Goal: Information Seeking & Learning: Check status

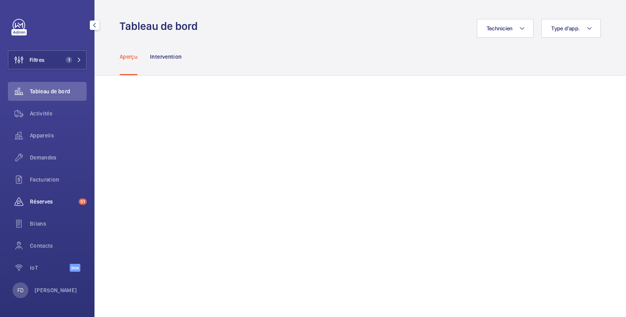
click at [43, 200] on span "Réserves" at bounding box center [53, 202] width 46 height 8
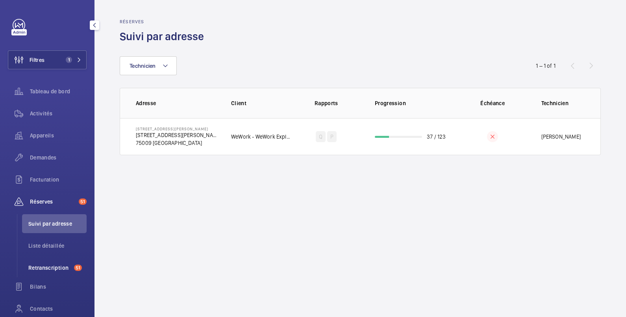
click at [39, 269] on span "Retranscription" at bounding box center [49, 268] width 43 height 8
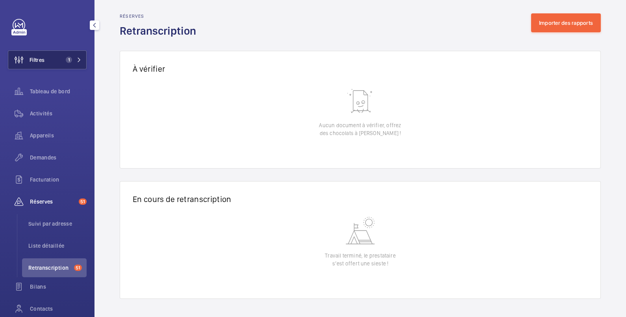
click at [51, 56] on button "Filtres 1" at bounding box center [47, 59] width 79 height 19
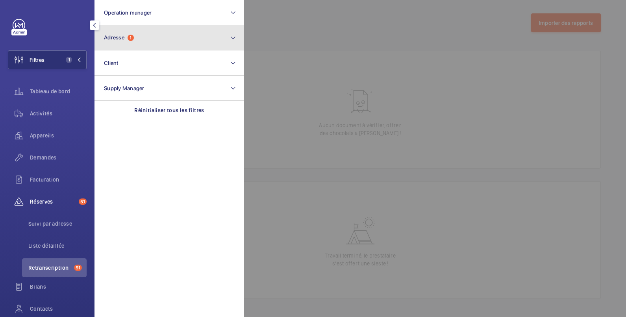
click at [145, 39] on button "Adresse 1" at bounding box center [169, 37] width 150 height 25
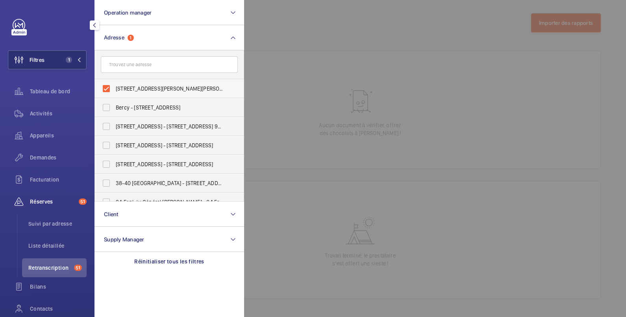
click at [136, 90] on span "[STREET_ADDRESS][PERSON_NAME][PERSON_NAME]" at bounding box center [170, 89] width 108 height 8
click at [114, 90] on input "[STREET_ADDRESS][PERSON_NAME][PERSON_NAME]" at bounding box center [106, 89] width 16 height 16
checkbox input "false"
click at [300, 26] on div at bounding box center [557, 158] width 626 height 317
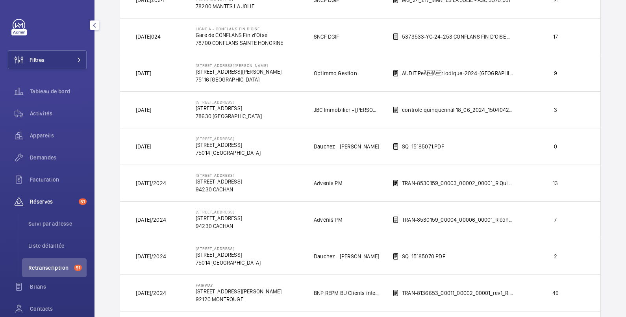
scroll to position [525, 0]
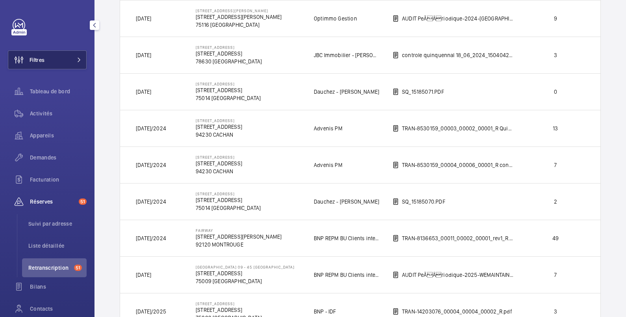
click at [60, 54] on button "Filtres" at bounding box center [47, 59] width 79 height 19
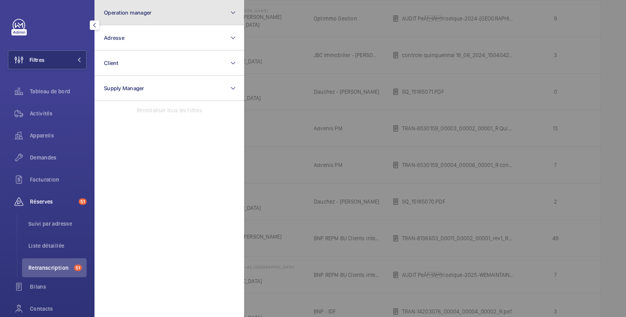
click at [155, 14] on button "Operation manager" at bounding box center [169, 12] width 150 height 25
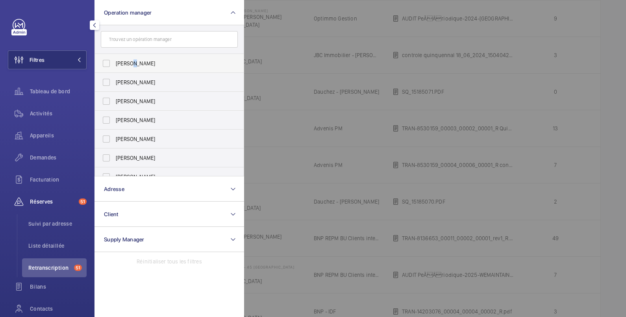
click at [133, 60] on span "[PERSON_NAME]" at bounding box center [170, 63] width 108 height 8
drag, startPoint x: 133, startPoint y: 60, endPoint x: 107, endPoint y: 65, distance: 25.9
click at [107, 65] on label "[PERSON_NAME]" at bounding box center [163, 63] width 137 height 19
click at [107, 65] on input "[PERSON_NAME]" at bounding box center [106, 63] width 16 height 16
checkbox input "true"
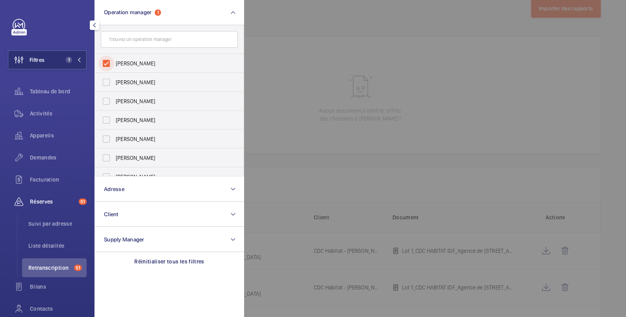
scroll to position [63, 0]
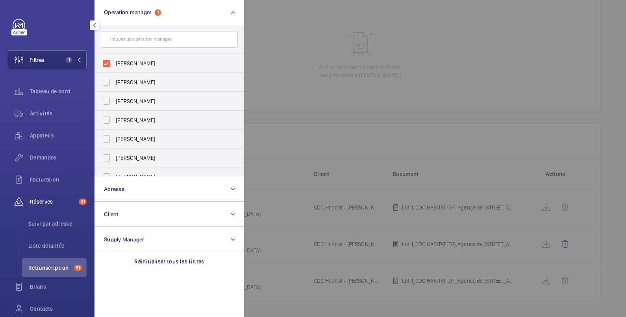
click at [301, 24] on div at bounding box center [557, 158] width 626 height 317
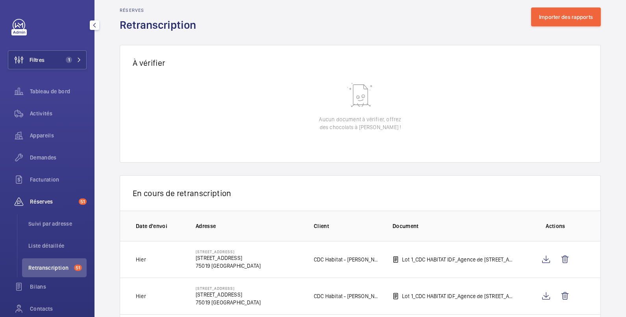
scroll to position [0, 0]
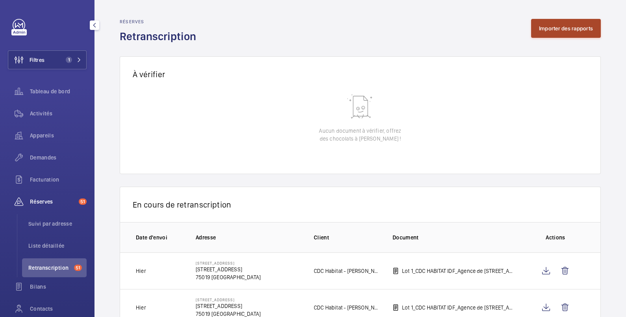
click at [554, 28] on button "Importer des rapports" at bounding box center [566, 28] width 70 height 19
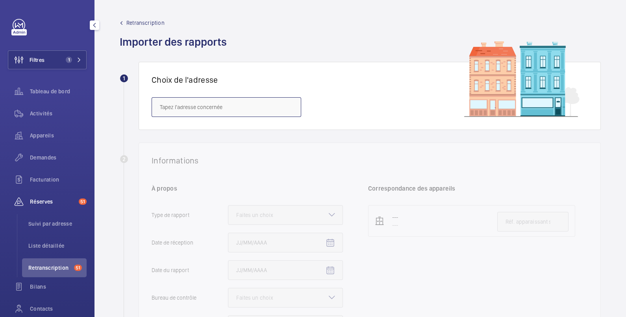
click at [197, 107] on input "text" at bounding box center [227, 107] width 150 height 20
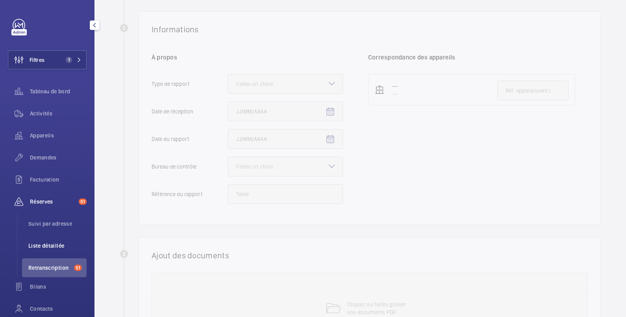
click at [57, 248] on span "Liste détaillée" at bounding box center [57, 246] width 58 height 8
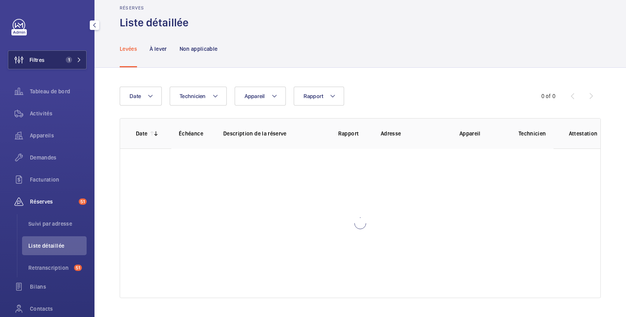
click at [58, 63] on button "Filtres 1" at bounding box center [47, 59] width 79 height 19
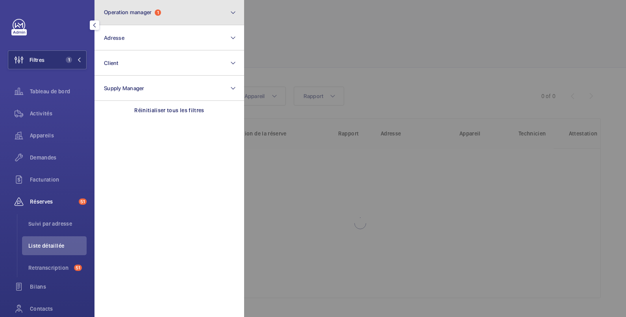
click at [122, 18] on button "Operation manager 1" at bounding box center [169, 12] width 150 height 25
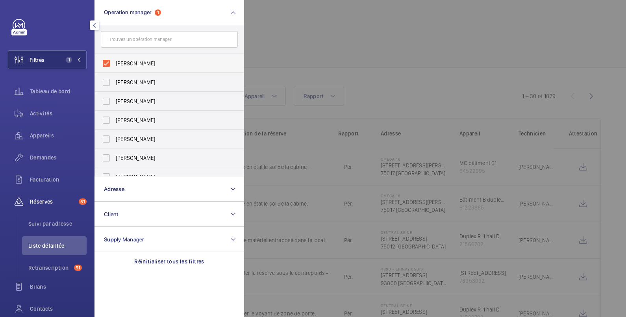
click at [123, 57] on label "[PERSON_NAME]" at bounding box center [163, 63] width 137 height 19
click at [114, 57] on input "[PERSON_NAME]" at bounding box center [106, 63] width 16 height 16
checkbox input "false"
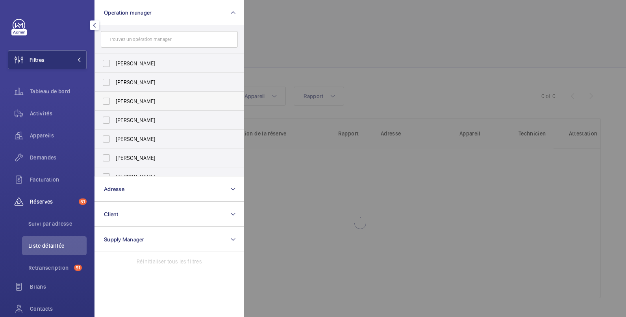
click at [117, 102] on span "[PERSON_NAME]" at bounding box center [170, 101] width 108 height 8
click at [114, 102] on input "[PERSON_NAME]" at bounding box center [106, 101] width 16 height 16
checkbox input "true"
click at [303, 24] on div at bounding box center [557, 158] width 626 height 317
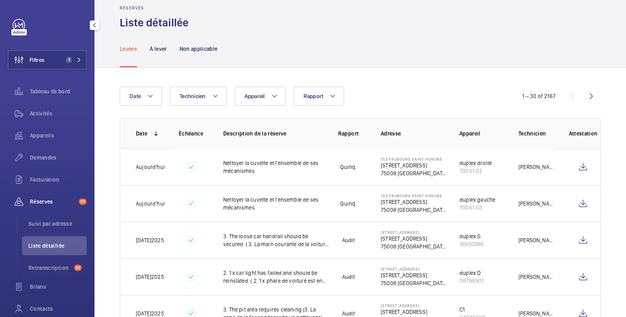
click at [43, 247] on span "Liste détaillée" at bounding box center [57, 246] width 58 height 8
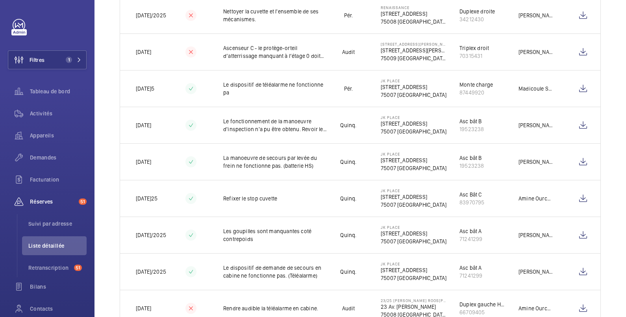
scroll to position [932, 0]
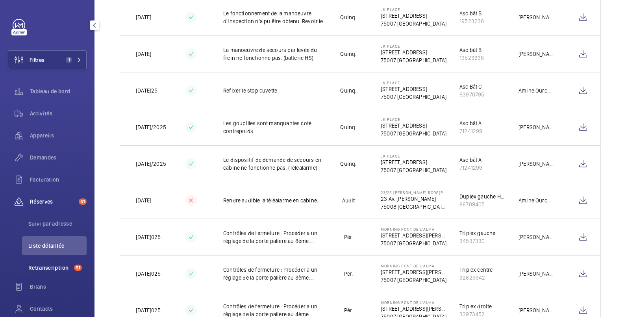
click at [60, 264] on span "Retranscription" at bounding box center [49, 268] width 43 height 8
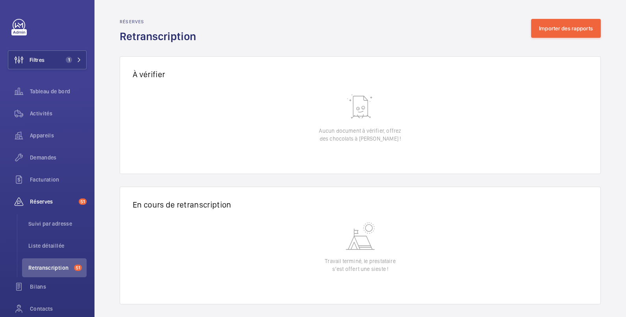
scroll to position [6, 0]
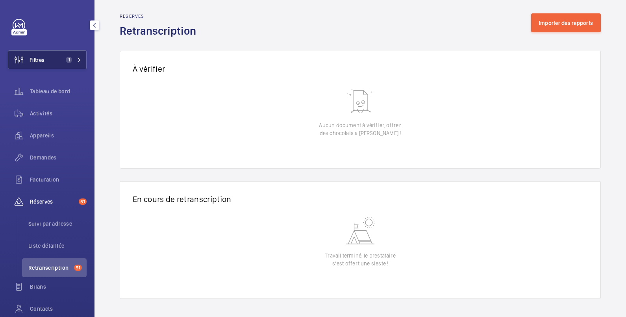
click at [49, 59] on button "Filtres 1" at bounding box center [47, 59] width 79 height 19
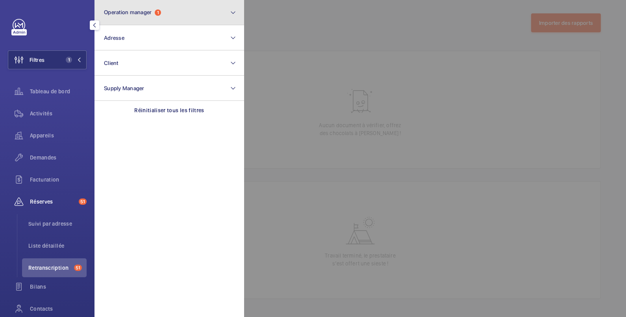
click at [150, 11] on span "Operation manager" at bounding box center [128, 12] width 48 height 6
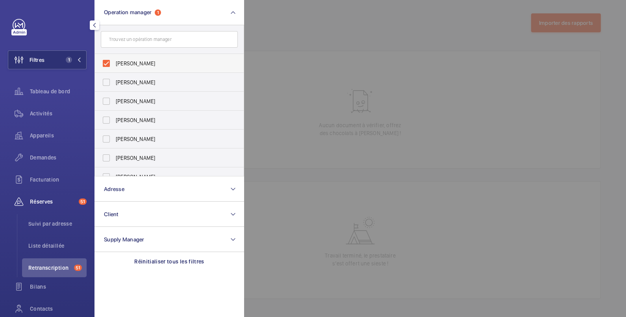
click at [131, 61] on span "[PERSON_NAME]" at bounding box center [170, 63] width 108 height 8
click at [114, 61] on input "[PERSON_NAME]" at bounding box center [106, 63] width 16 height 16
checkbox input "false"
click at [295, 19] on div at bounding box center [557, 158] width 626 height 317
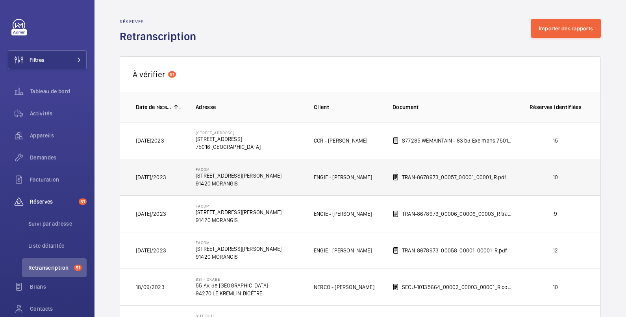
click at [531, 181] on td "10" at bounding box center [557, 177] width 87 height 37
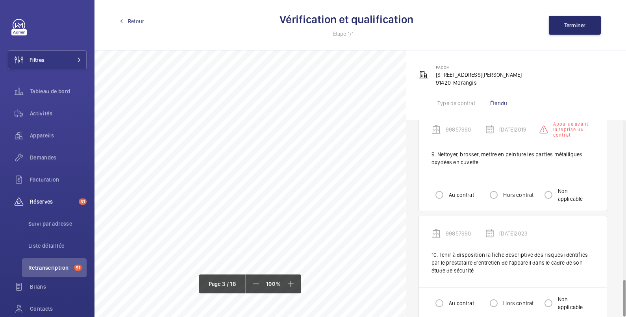
scroll to position [848, 0]
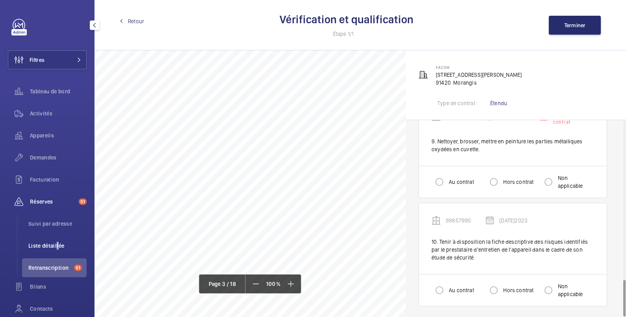
click at [57, 244] on span "Liste détaillée" at bounding box center [57, 246] width 58 height 8
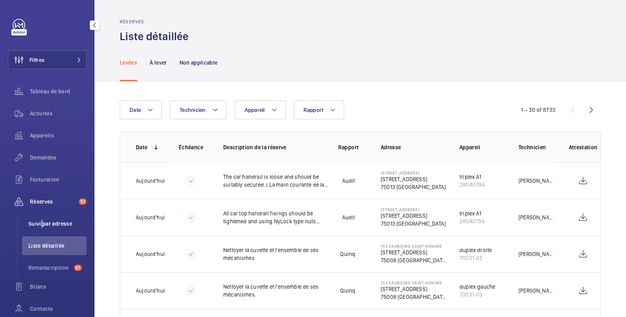
drag, startPoint x: 57, startPoint y: 244, endPoint x: 41, endPoint y: 224, distance: 25.5
click at [41, 224] on span "Suivi par adresse" at bounding box center [57, 224] width 58 height 8
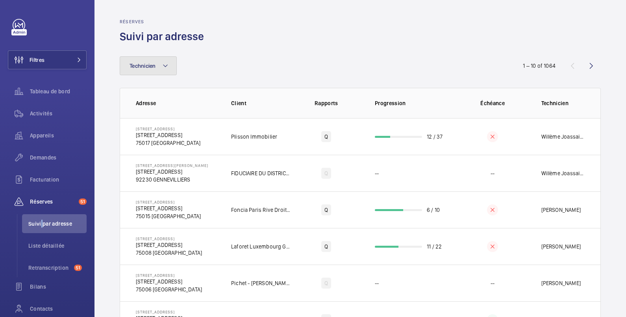
drag, startPoint x: 41, startPoint y: 224, endPoint x: 141, endPoint y: 65, distance: 188.4
click at [141, 65] on span "Technicien" at bounding box center [142, 66] width 26 height 6
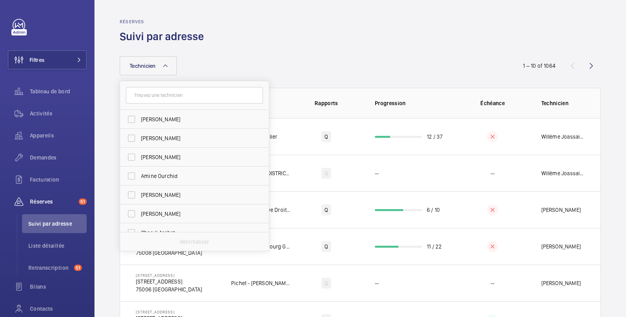
click at [167, 94] on input "text" at bounding box center [194, 95] width 137 height 17
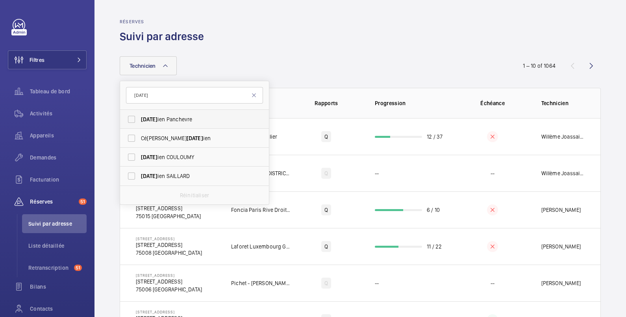
type input "[DATE]"
click at [171, 122] on span "[DATE] ien Panchevre" at bounding box center [195, 119] width 108 height 8
click at [139, 122] on input "[DATE] ien Panchevre" at bounding box center [132, 119] width 16 height 16
checkbox input "true"
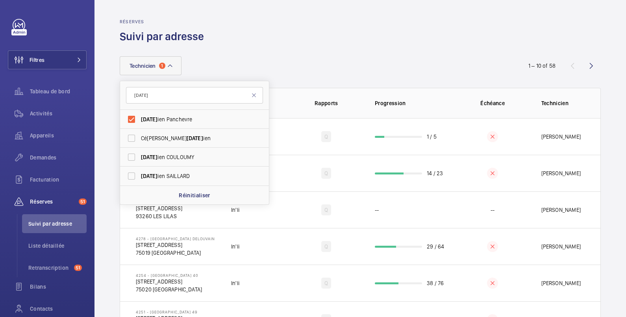
click at [281, 54] on div "Technicien [DATE] [DATE] ien [PERSON_NAME] [DATE] ien [DATE] ien COULOUMY [DATE…" at bounding box center [360, 264] width 481 height 441
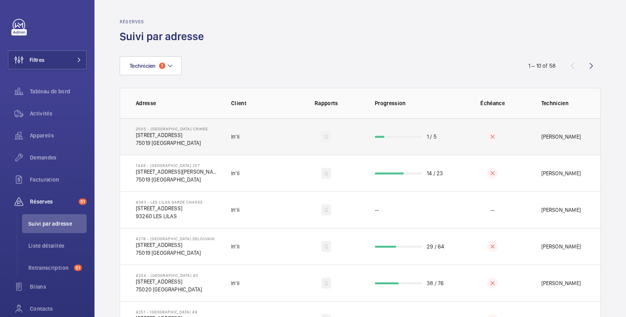
click at [256, 128] on td "In'li" at bounding box center [254, 136] width 72 height 37
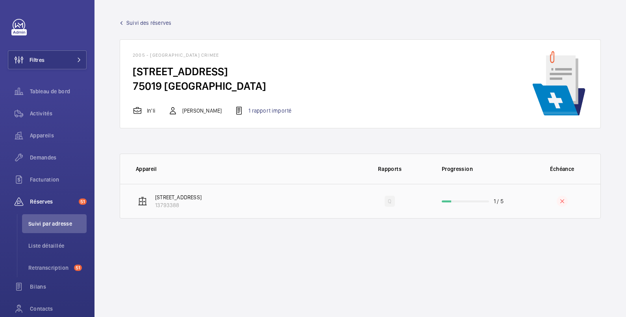
click at [240, 197] on td "[STREET_ADDRESS]" at bounding box center [235, 201] width 230 height 35
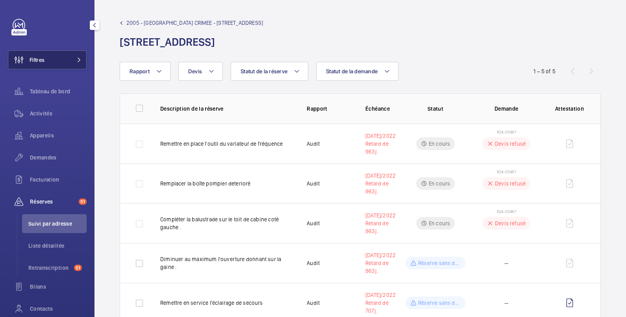
click at [46, 60] on button "Filtres" at bounding box center [47, 59] width 79 height 19
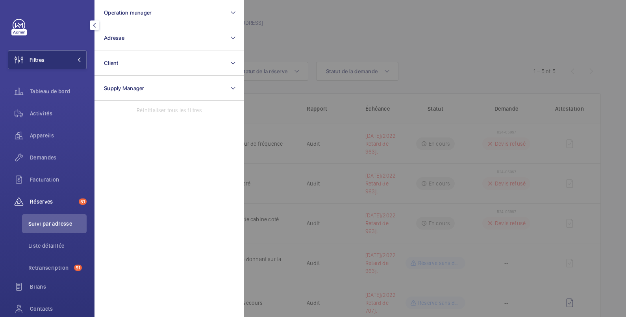
click at [293, 25] on div at bounding box center [557, 158] width 626 height 317
